Goal: Task Accomplishment & Management: Manage account settings

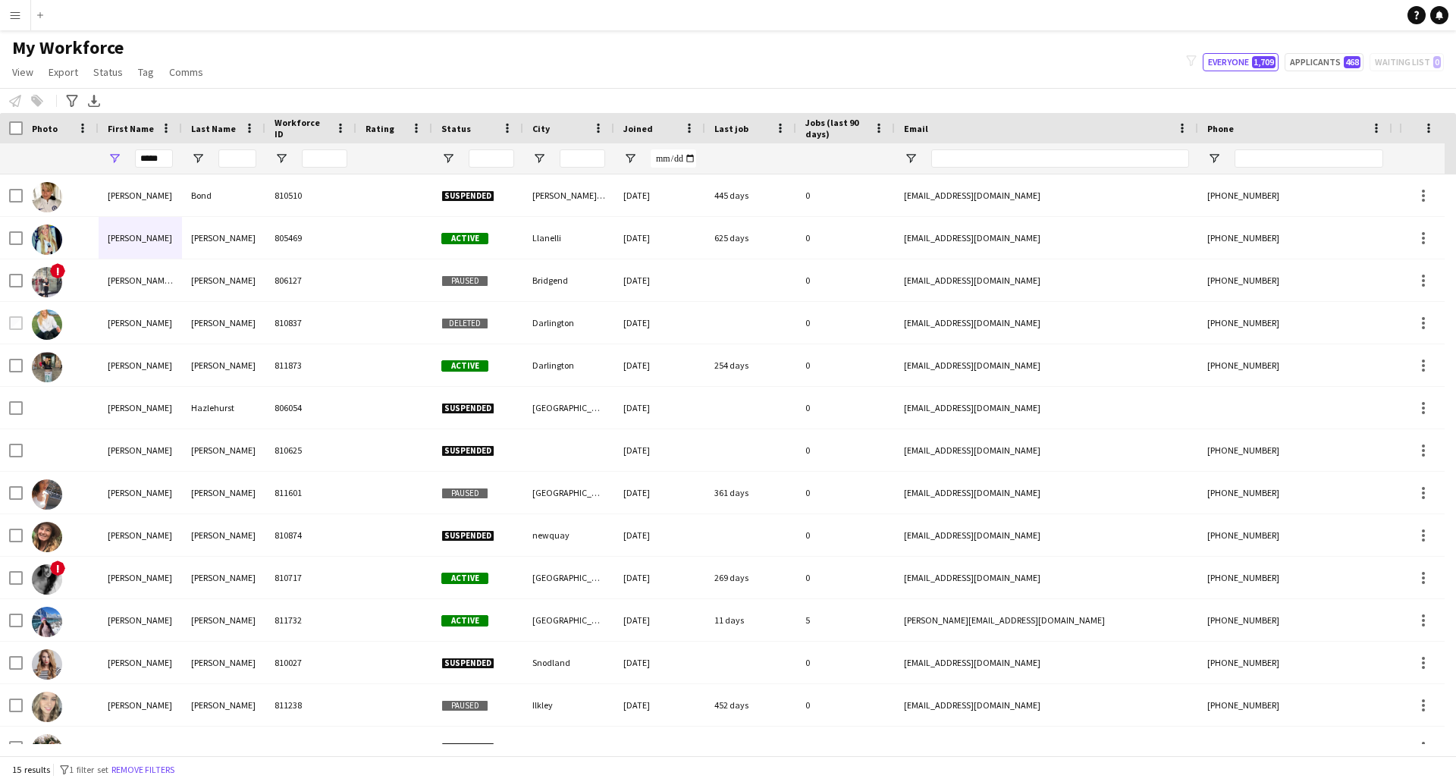
drag, startPoint x: 165, startPoint y: 159, endPoint x: 95, endPoint y: 165, distance: 70.1
click at [93, 164] on div "*****" at bounding box center [822, 158] width 1644 height 30
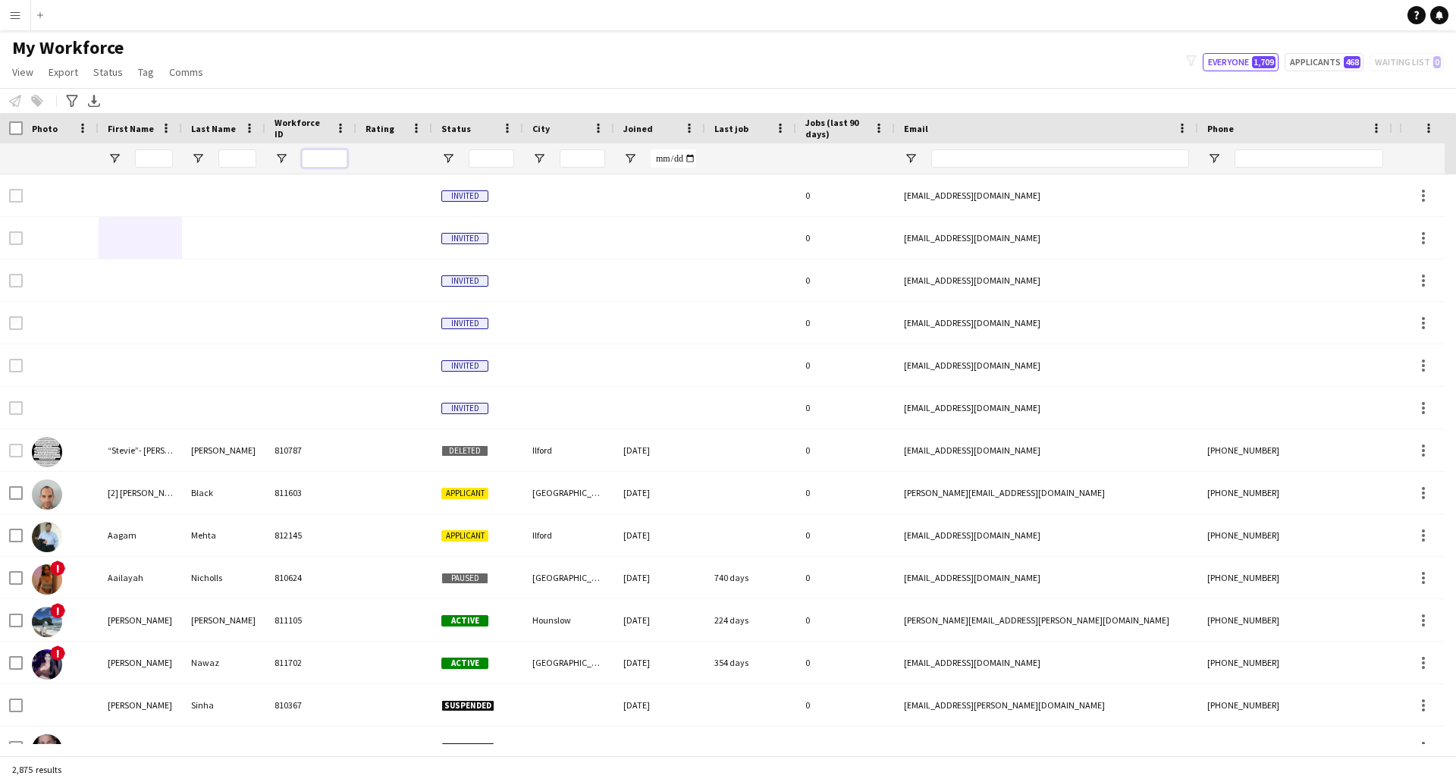
click at [323, 160] on input "Workforce ID Filter Input" at bounding box center [325, 158] width 46 height 18
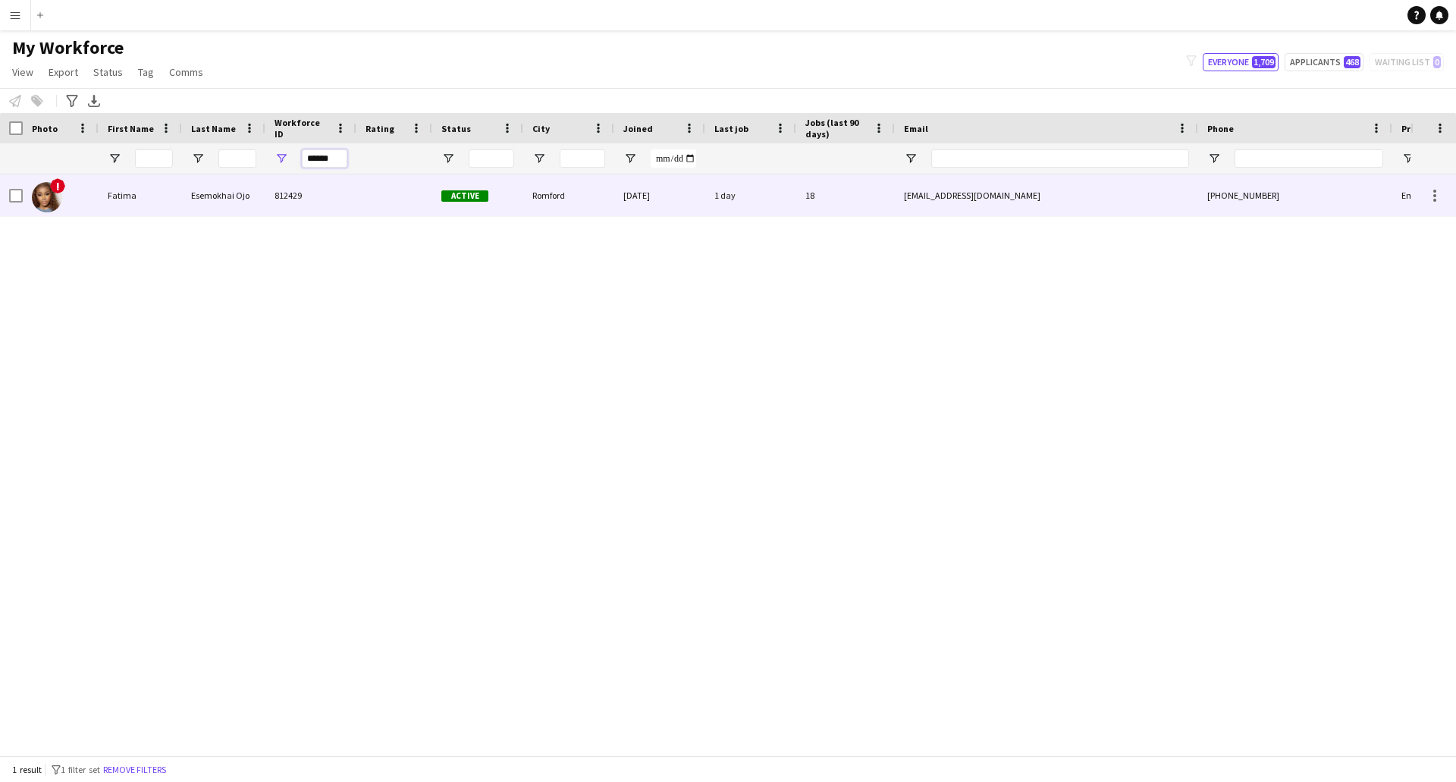
type input "******"
click at [1047, 211] on div "[EMAIL_ADDRESS][DOMAIN_NAME]" at bounding box center [1046, 195] width 303 height 42
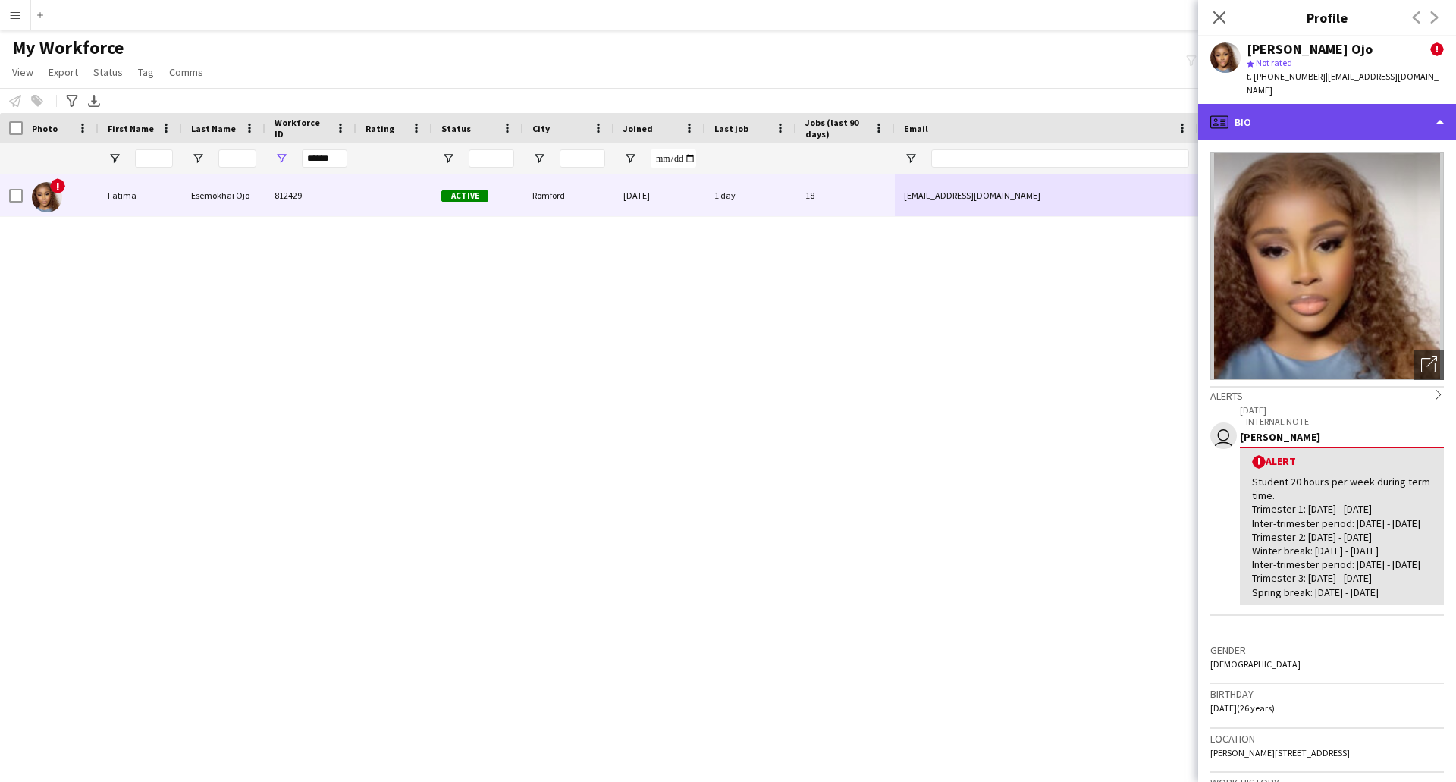
click at [1435, 111] on div "profile Bio" at bounding box center [1327, 122] width 258 height 36
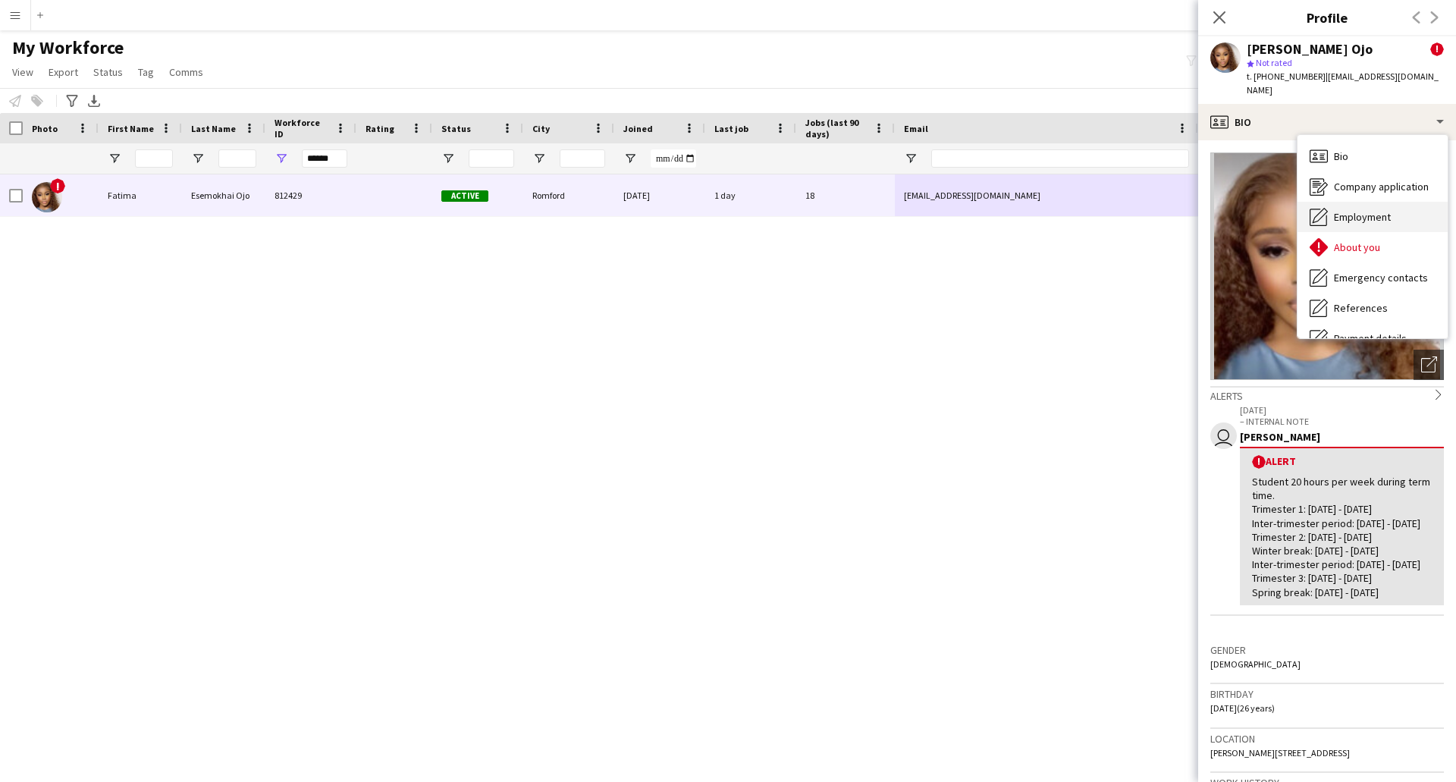
click at [1358, 210] on span "Employment" at bounding box center [1362, 217] width 57 height 14
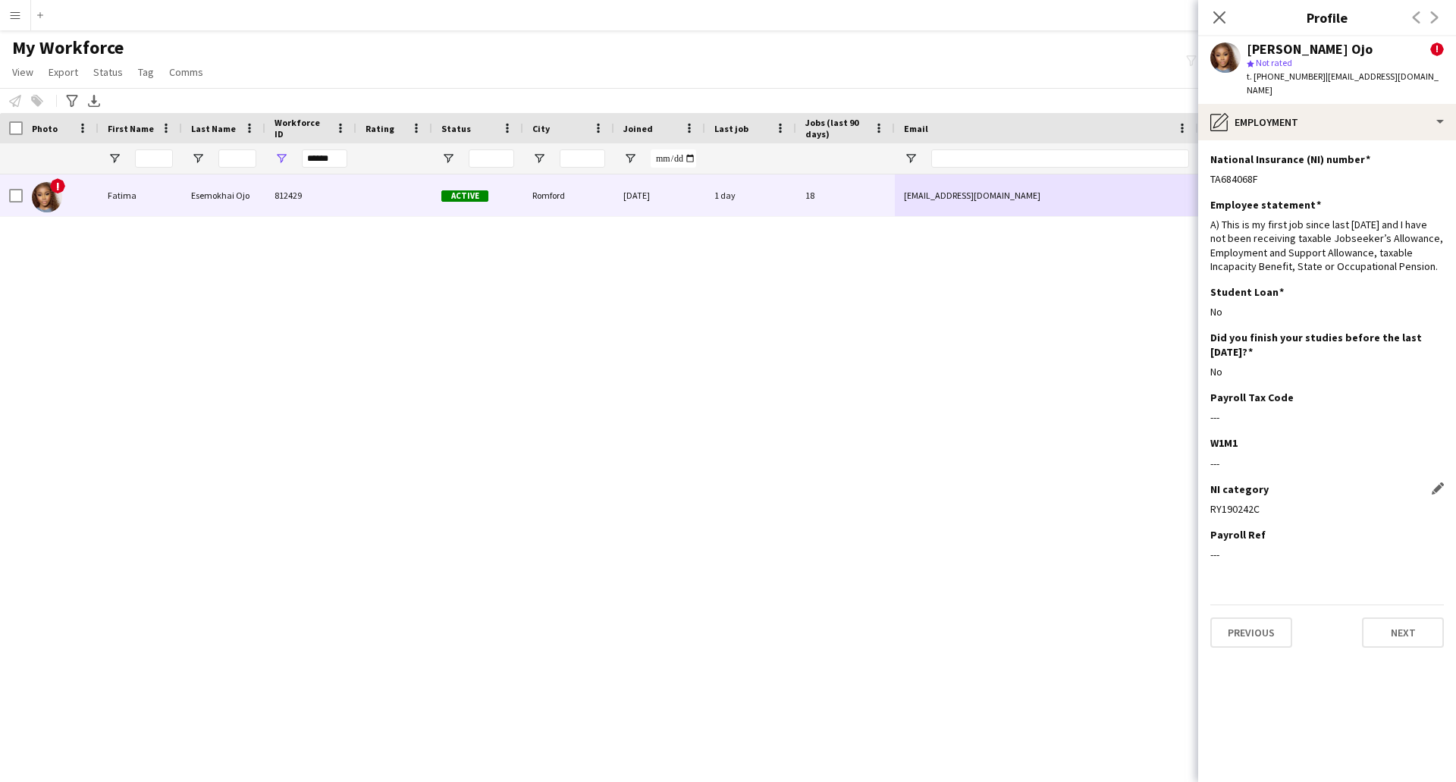
click at [1267, 502] on div "RY190242C" at bounding box center [1328, 509] width 234 height 14
click at [1434, 108] on div "pencil4 Employment" at bounding box center [1327, 122] width 258 height 36
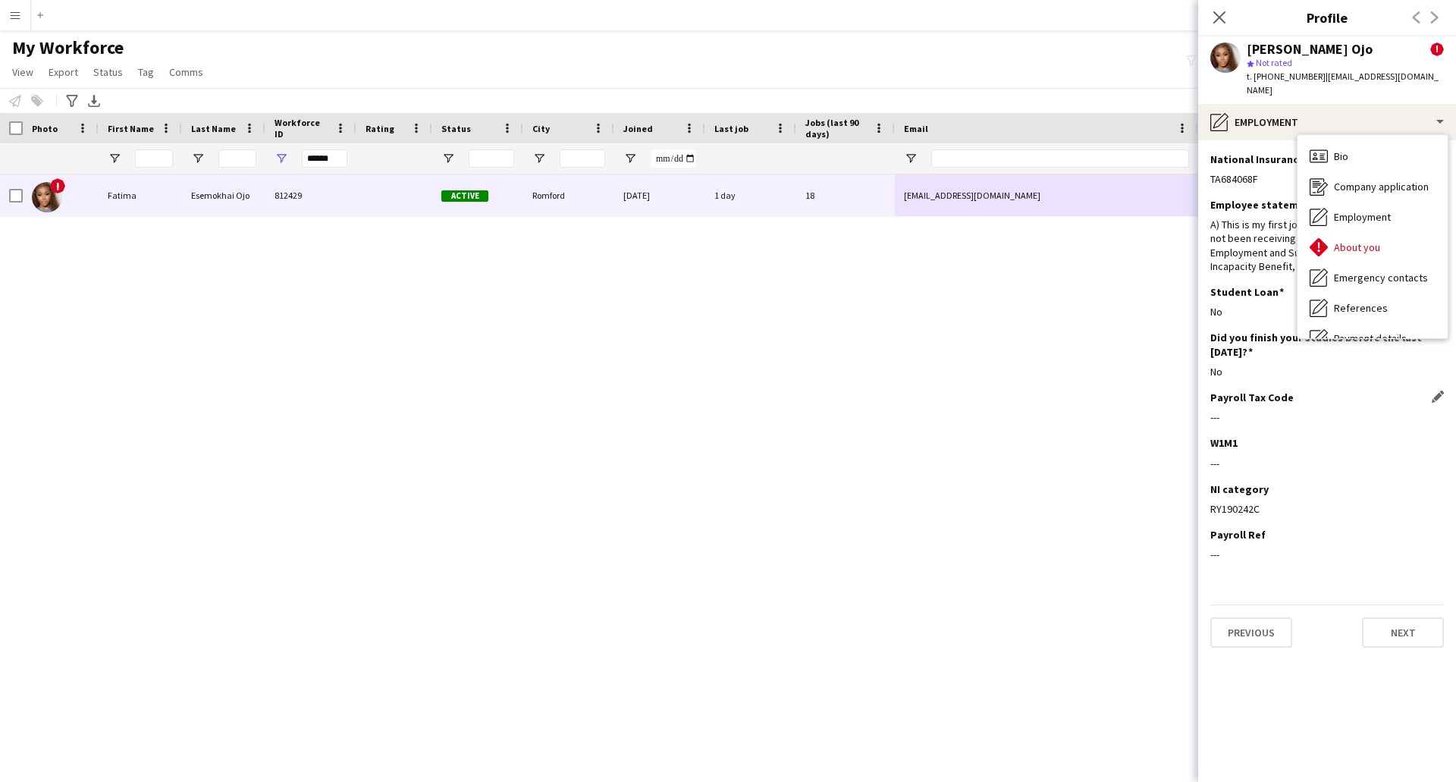
click at [1334, 413] on div "Payroll Tax Code Edit this field ---" at bounding box center [1328, 414] width 234 height 46
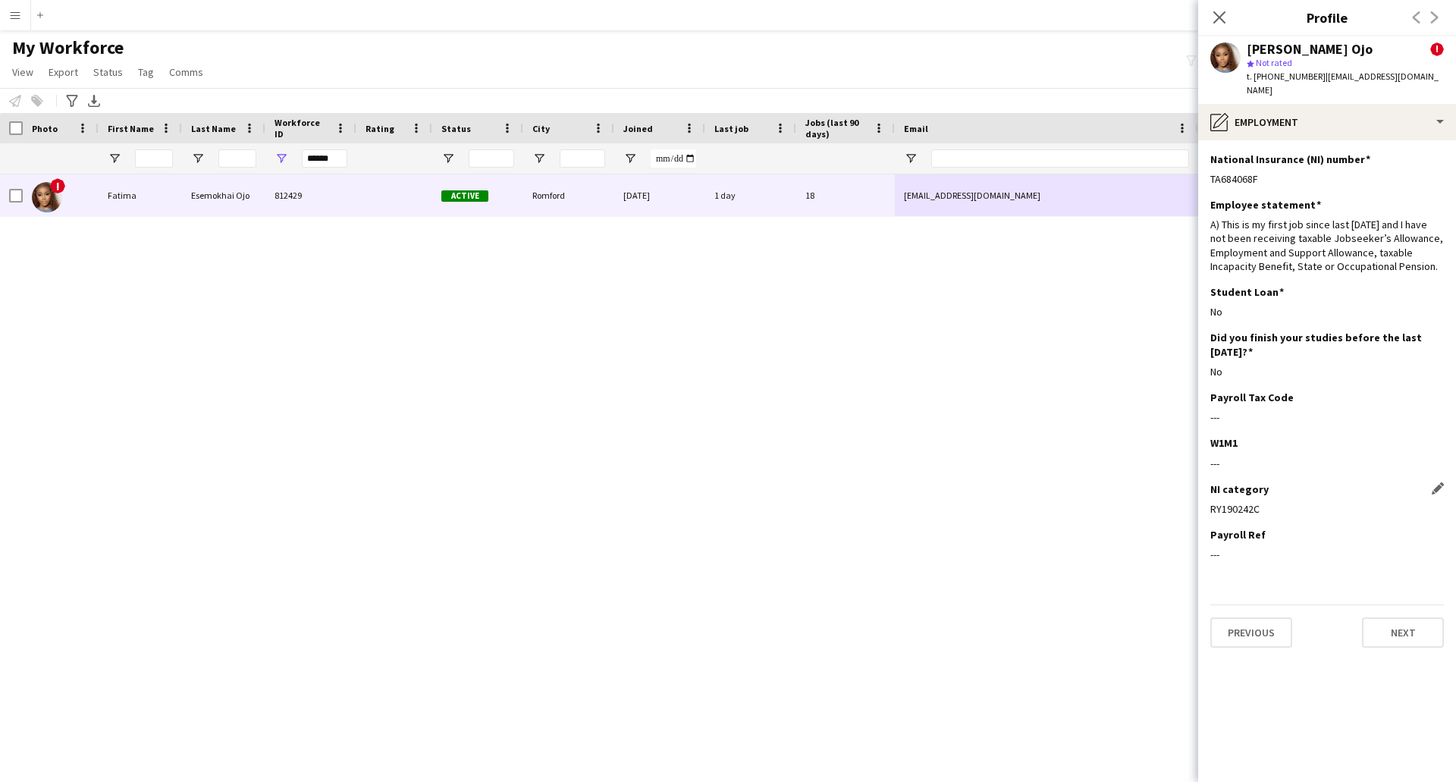
click at [1324, 502] on div "RY190242C" at bounding box center [1328, 509] width 234 height 14
click at [1294, 513] on div "NI category Edit this field RY190242C" at bounding box center [1328, 505] width 234 height 46
